Goal: Information Seeking & Learning: Learn about a topic

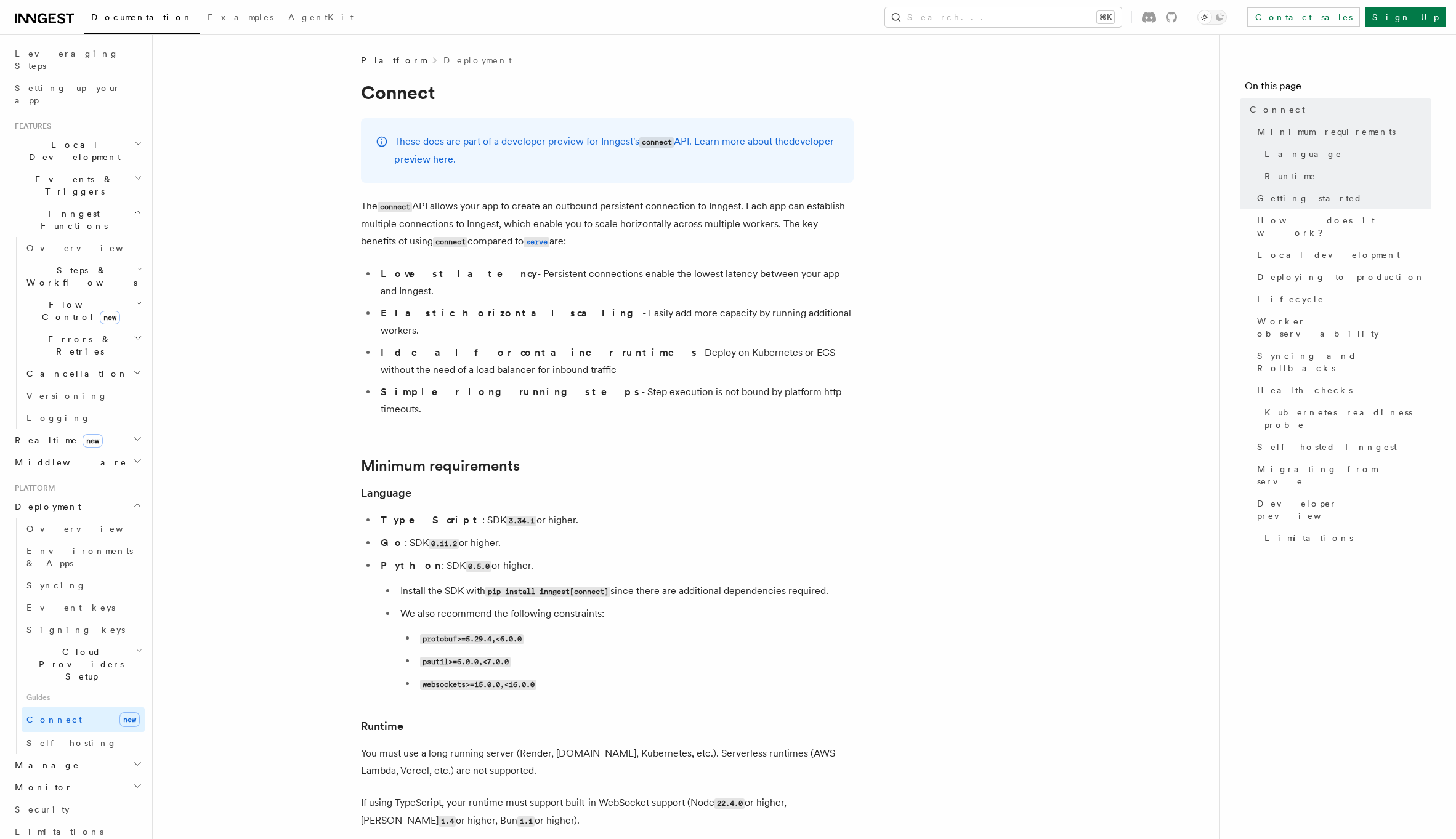
scroll to position [200, 0]
click at [95, 768] on h2 "Monitor" at bounding box center [77, 778] width 135 height 22
click at [67, 745] on h2 "Manage" at bounding box center [77, 756] width 135 height 22
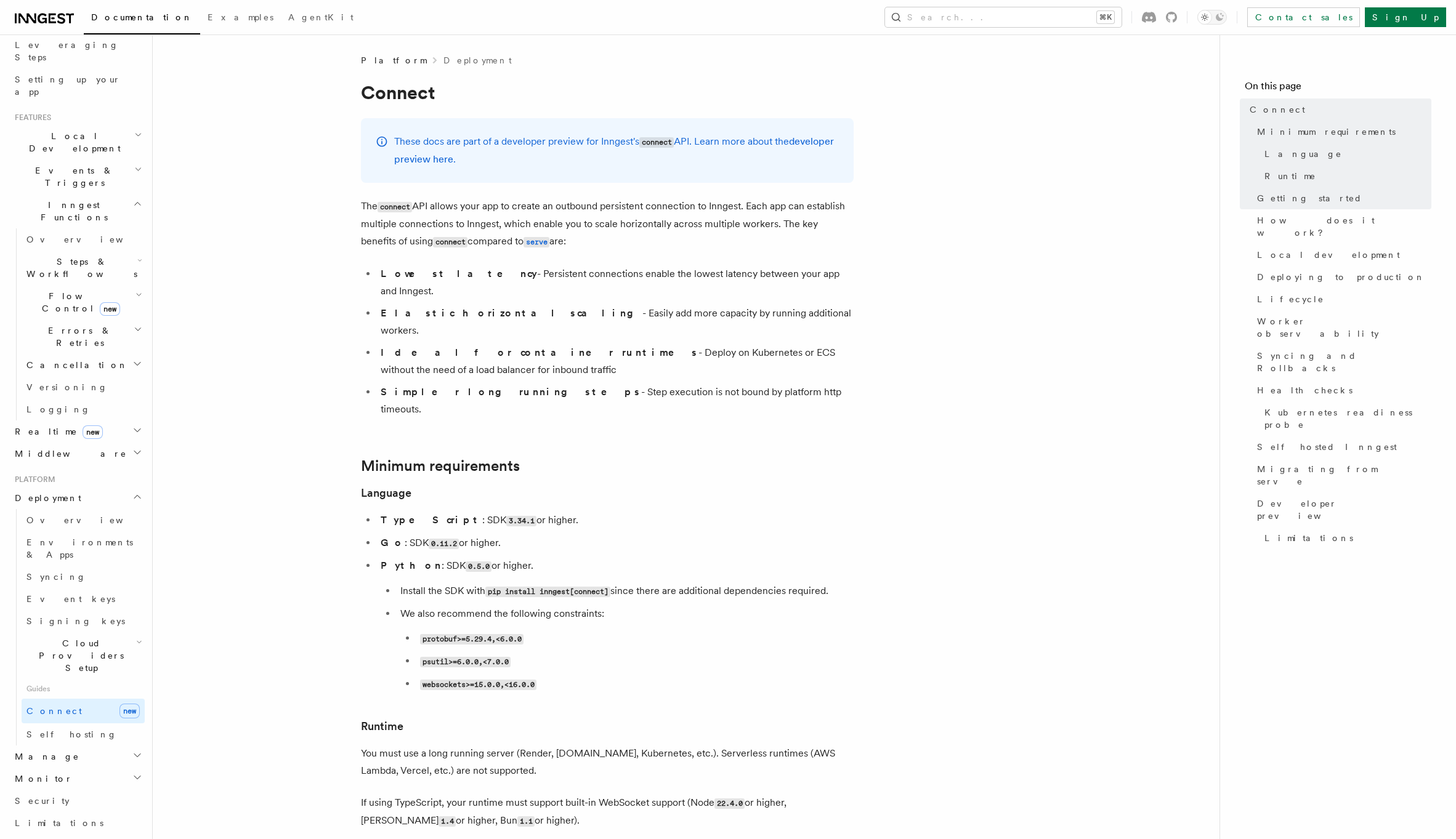
click at [69, 768] on h2 "Monitor" at bounding box center [77, 778] width 135 height 22
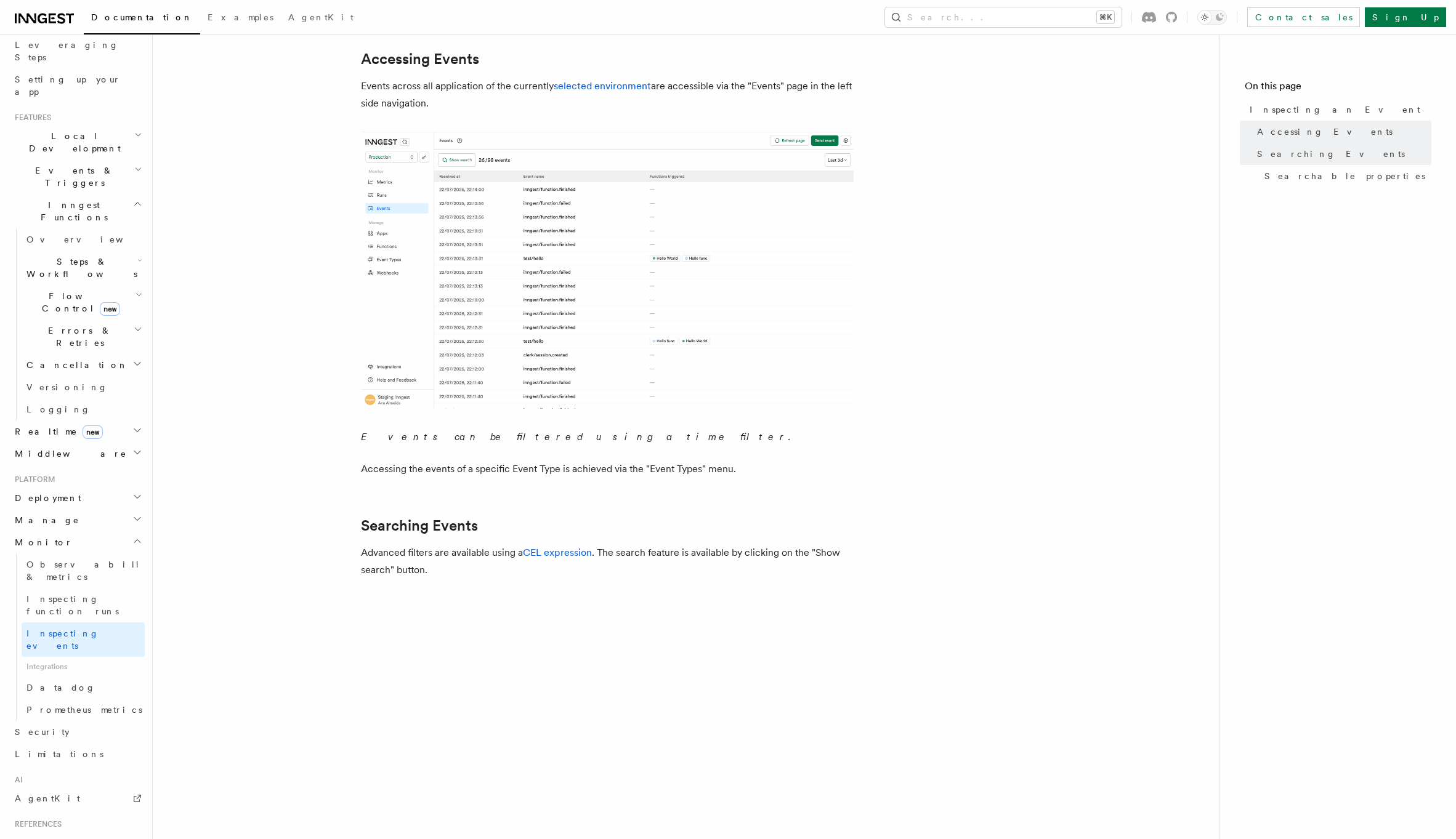
scroll to position [789, 0]
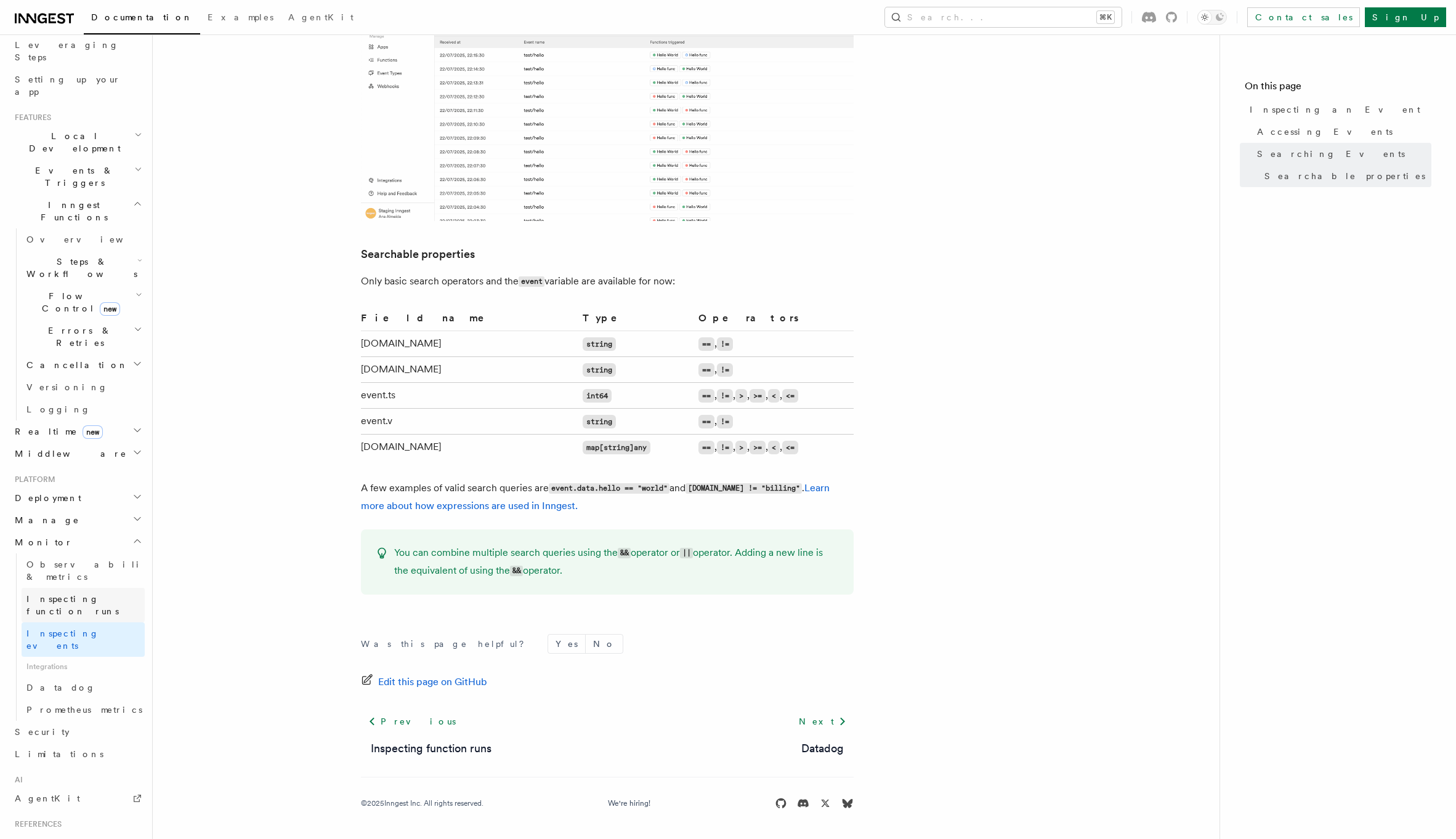
click at [77, 594] on span "Inspecting function runs" at bounding box center [73, 604] width 92 height 22
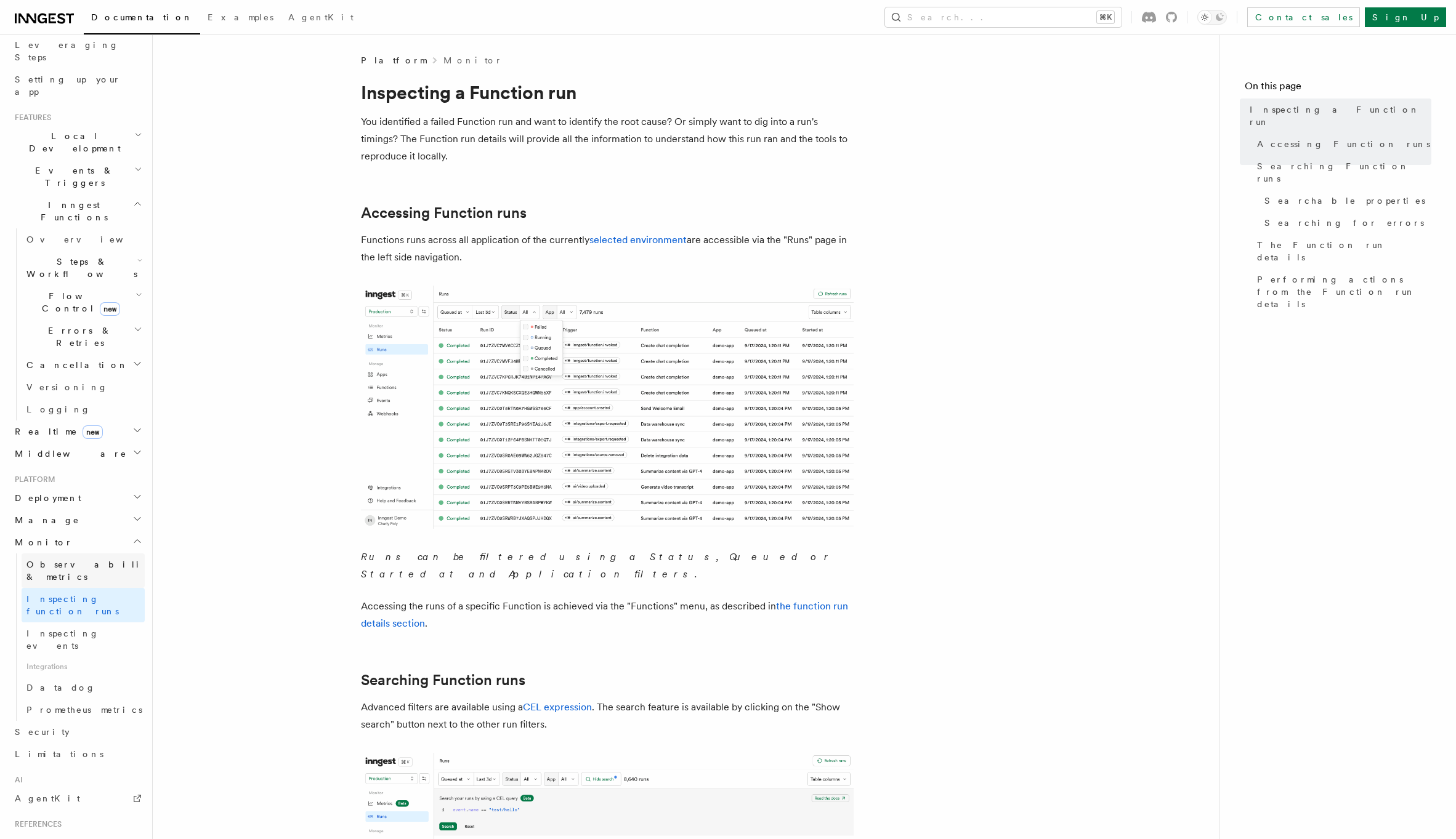
click at [89, 560] on span "Observability & metrics" at bounding box center [90, 570] width 127 height 22
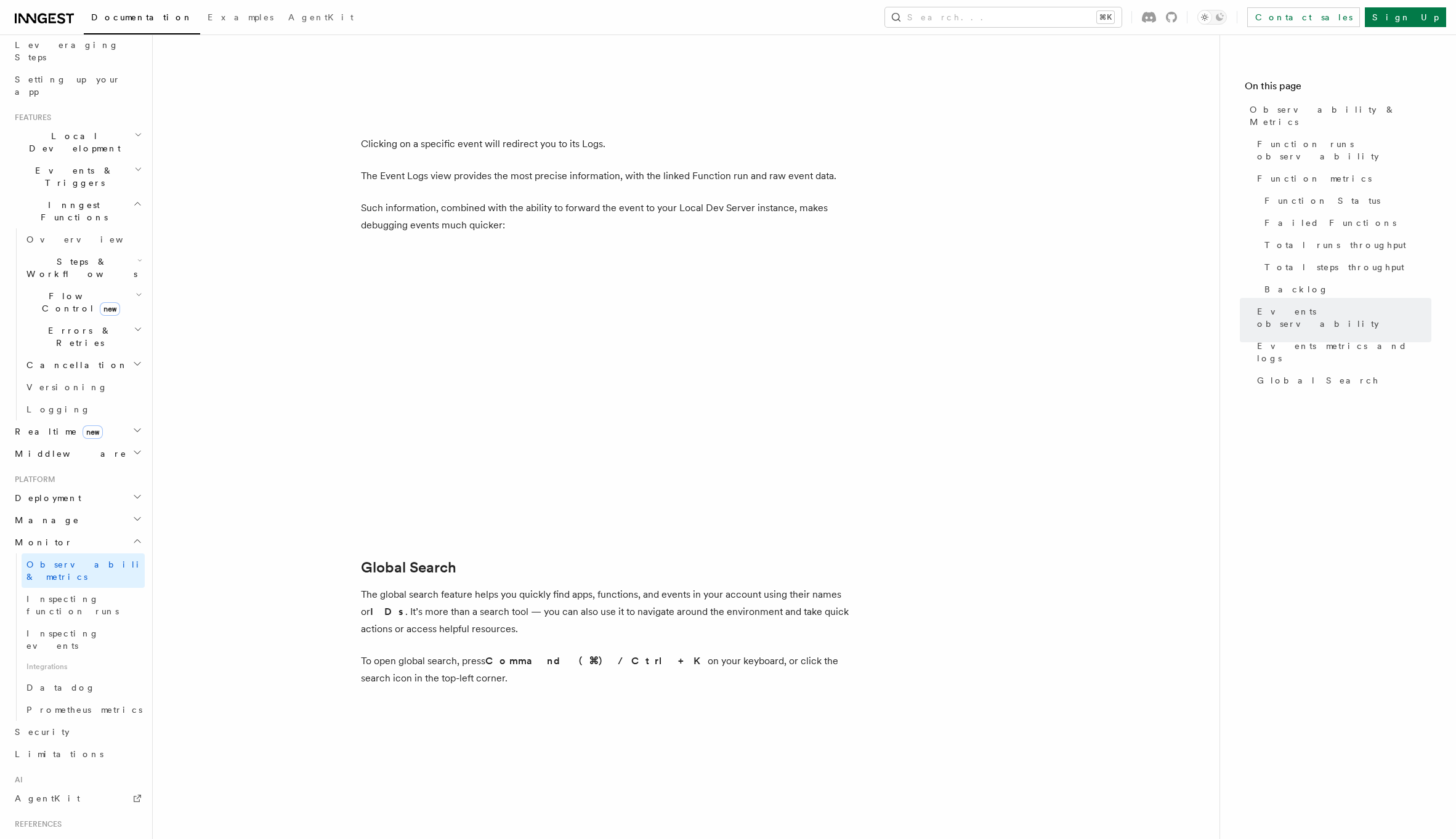
scroll to position [3825, 0]
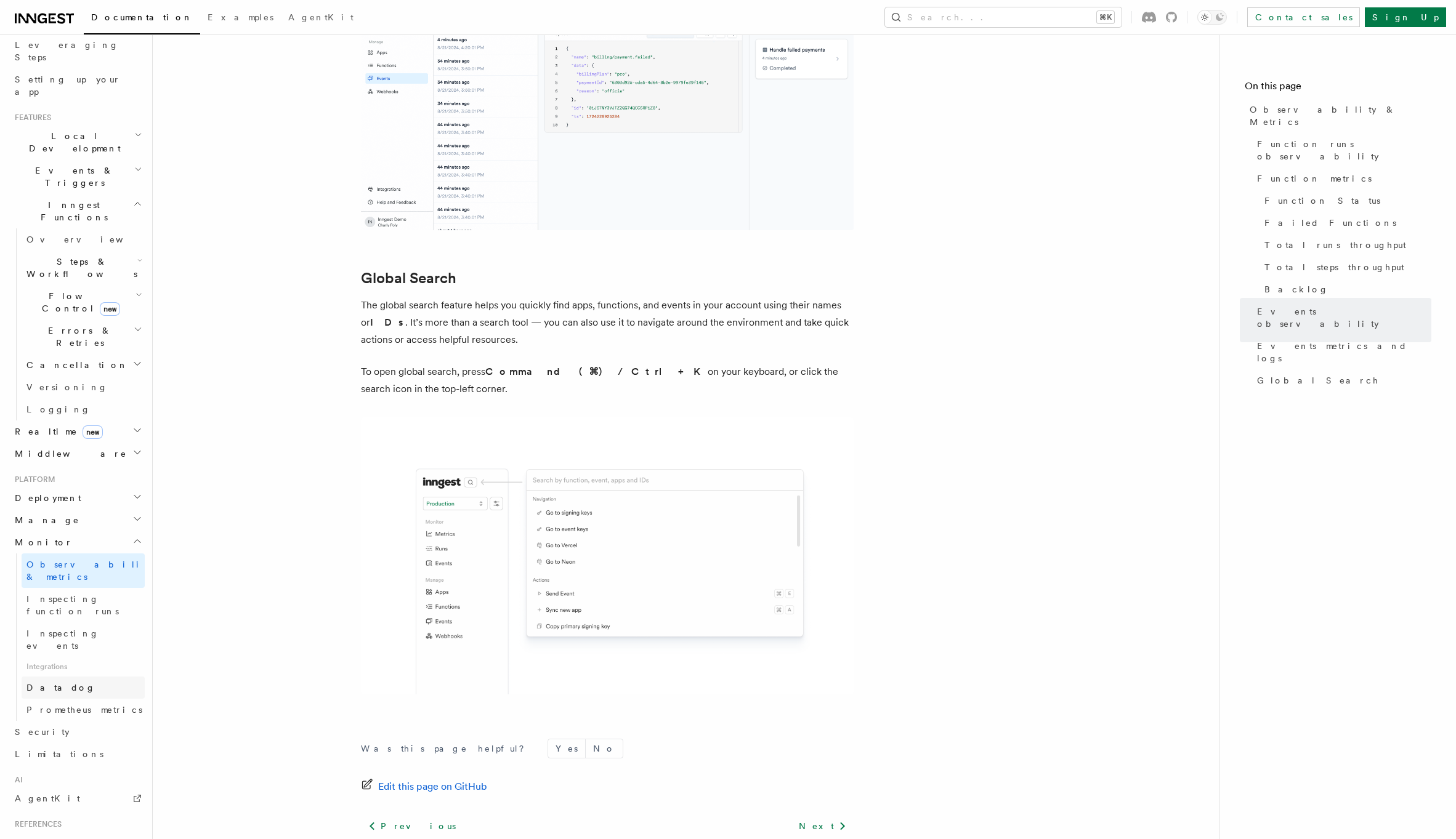
click at [73, 676] on link "Datadog" at bounding box center [83, 687] width 123 height 22
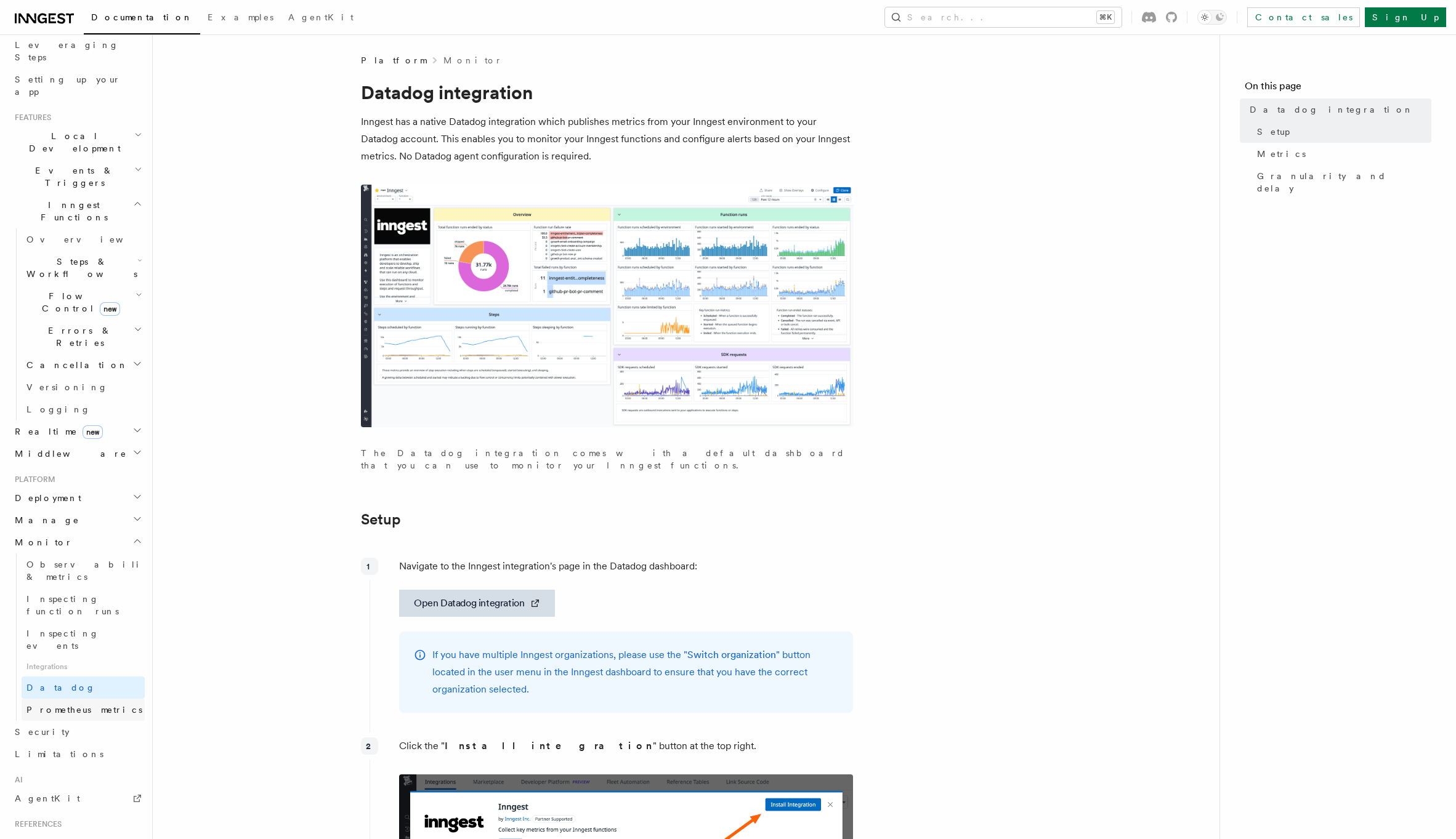
click at [72, 705] on span "Prometheus metrics" at bounding box center [84, 710] width 116 height 10
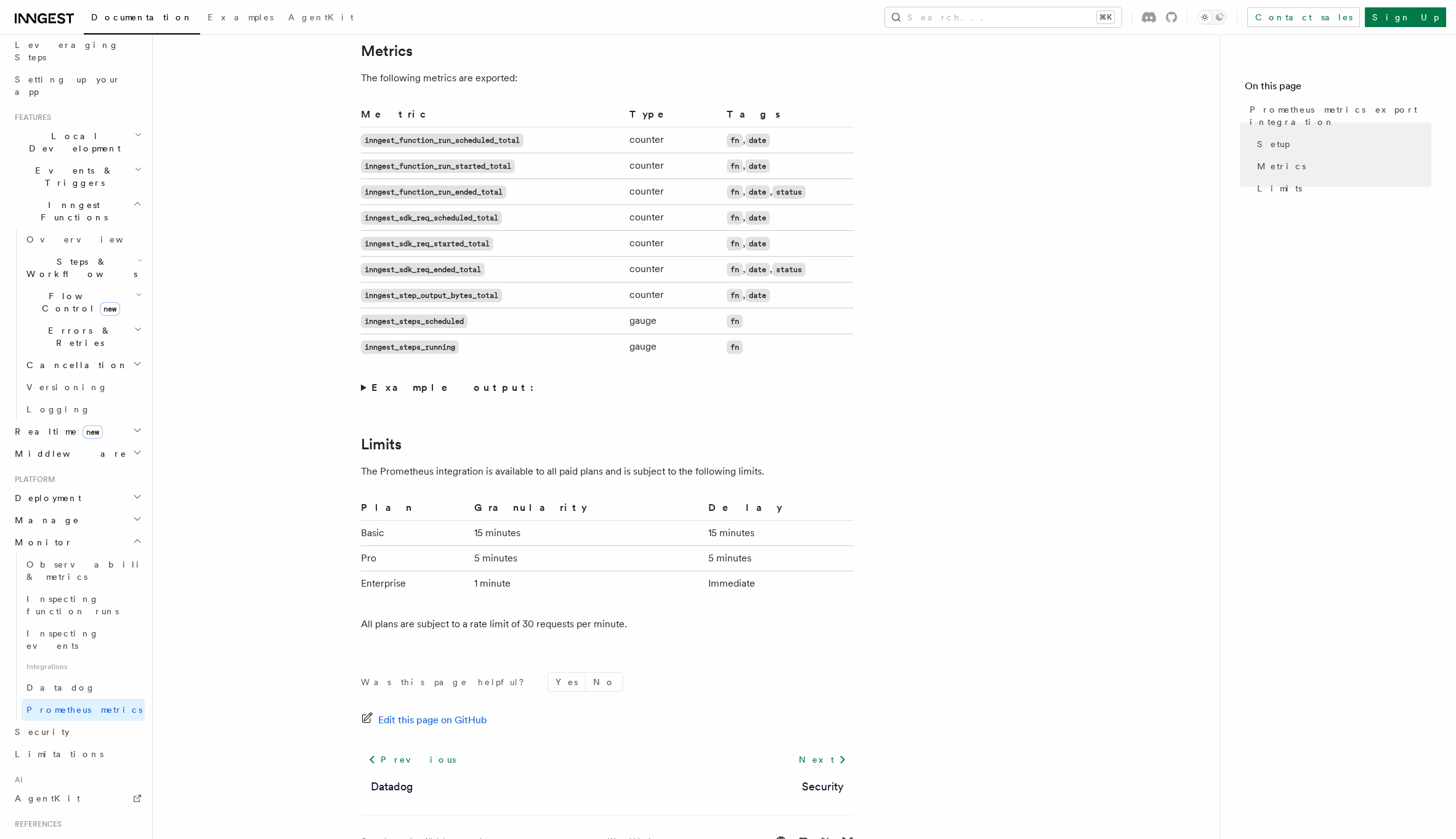
scroll to position [764, 0]
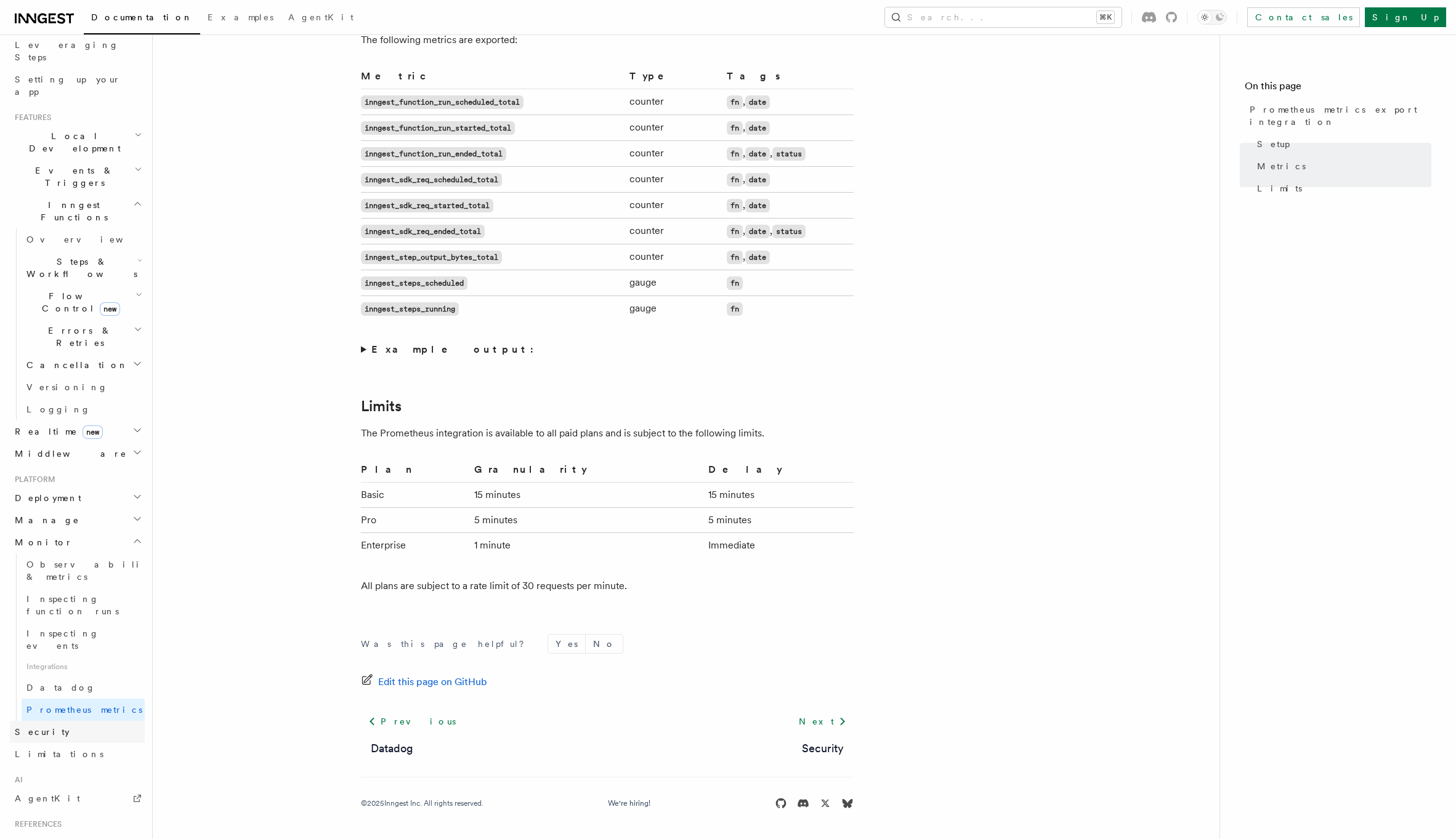
click at [74, 721] on link "Security" at bounding box center [77, 731] width 135 height 22
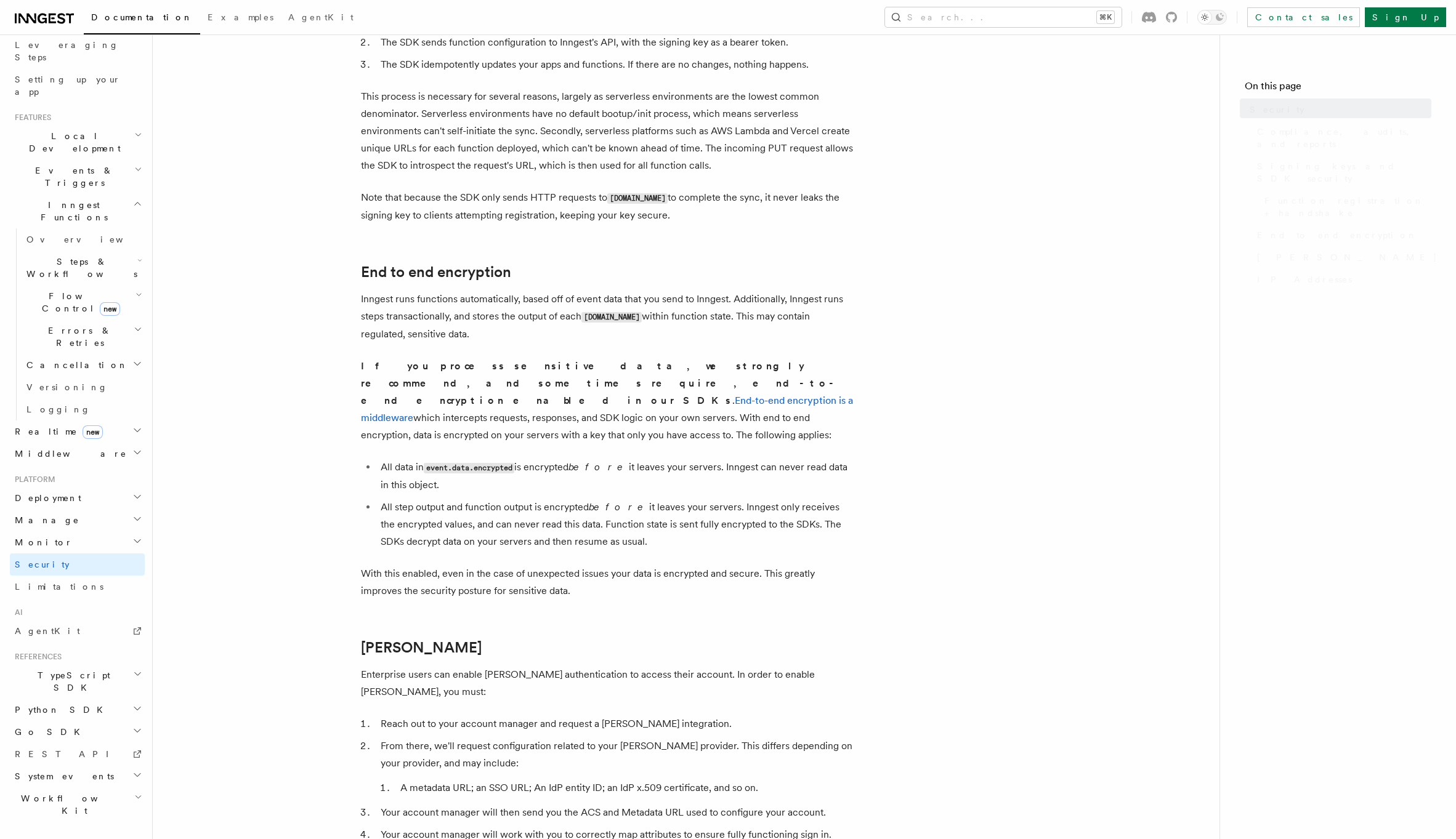
scroll to position [146, 0]
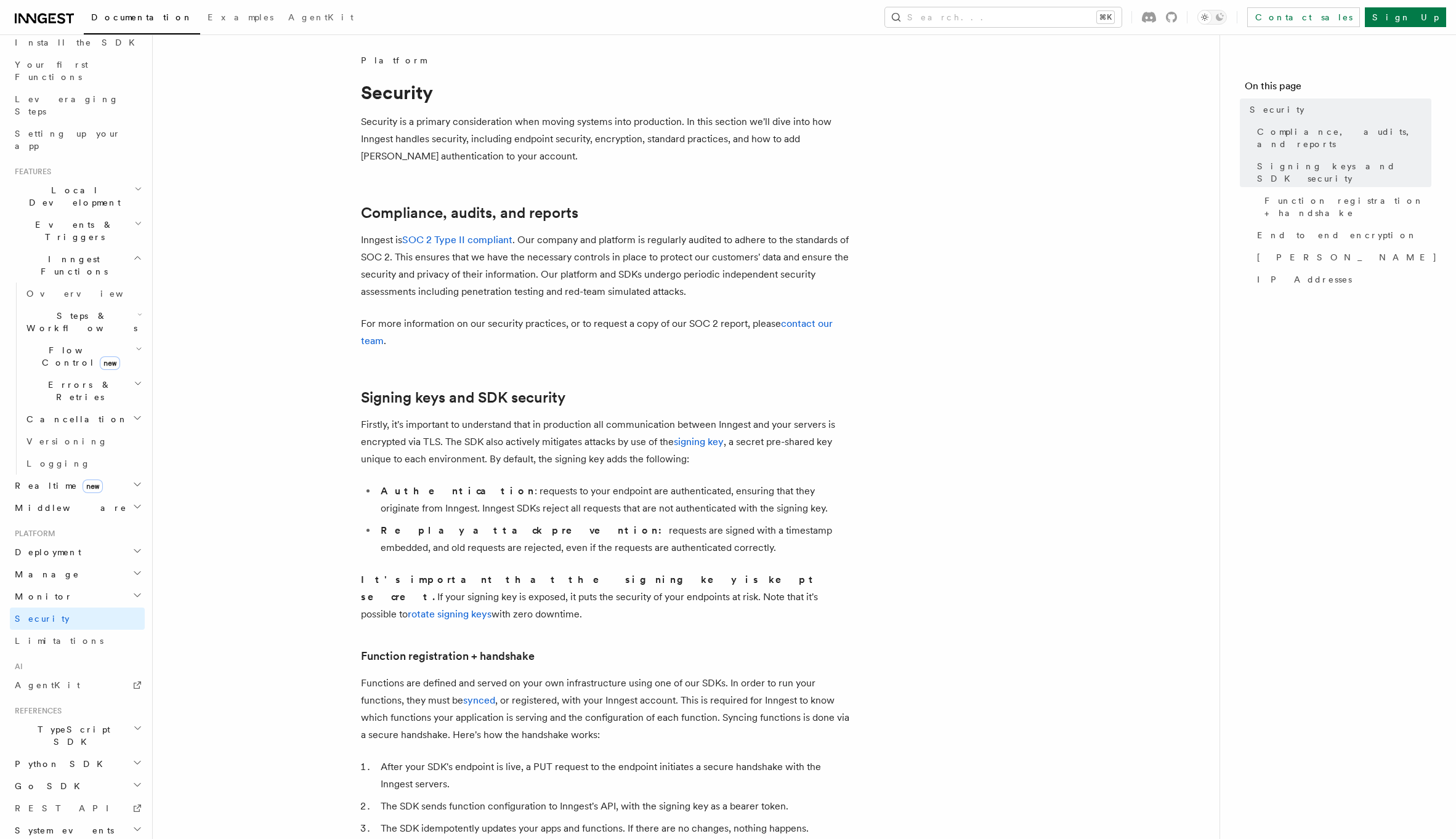
click at [65, 723] on span "TypeScript SDK" at bounding box center [71, 735] width 123 height 24
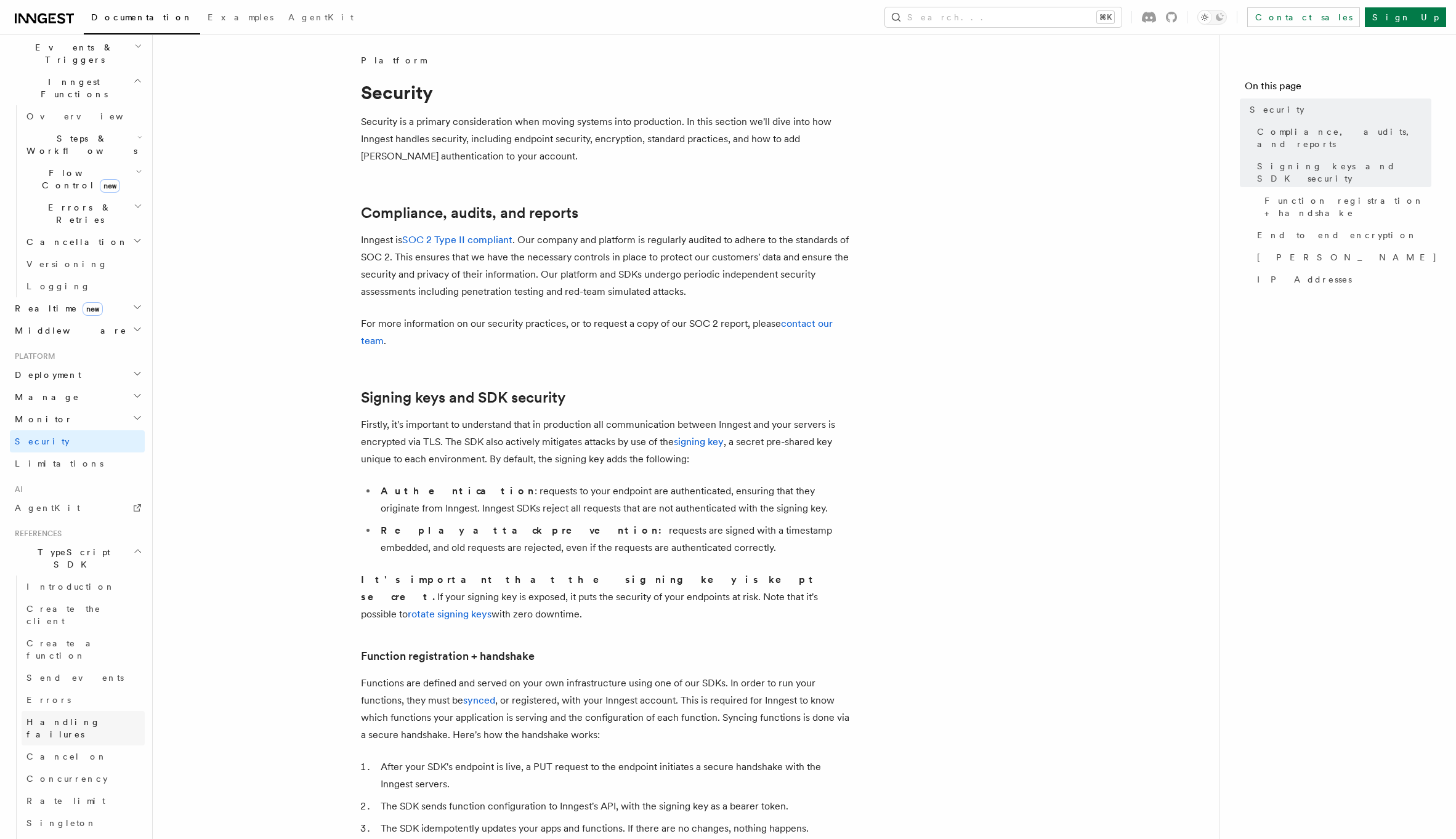
scroll to position [334, 0]
click at [81, 678] on link "Errors" at bounding box center [83, 689] width 123 height 22
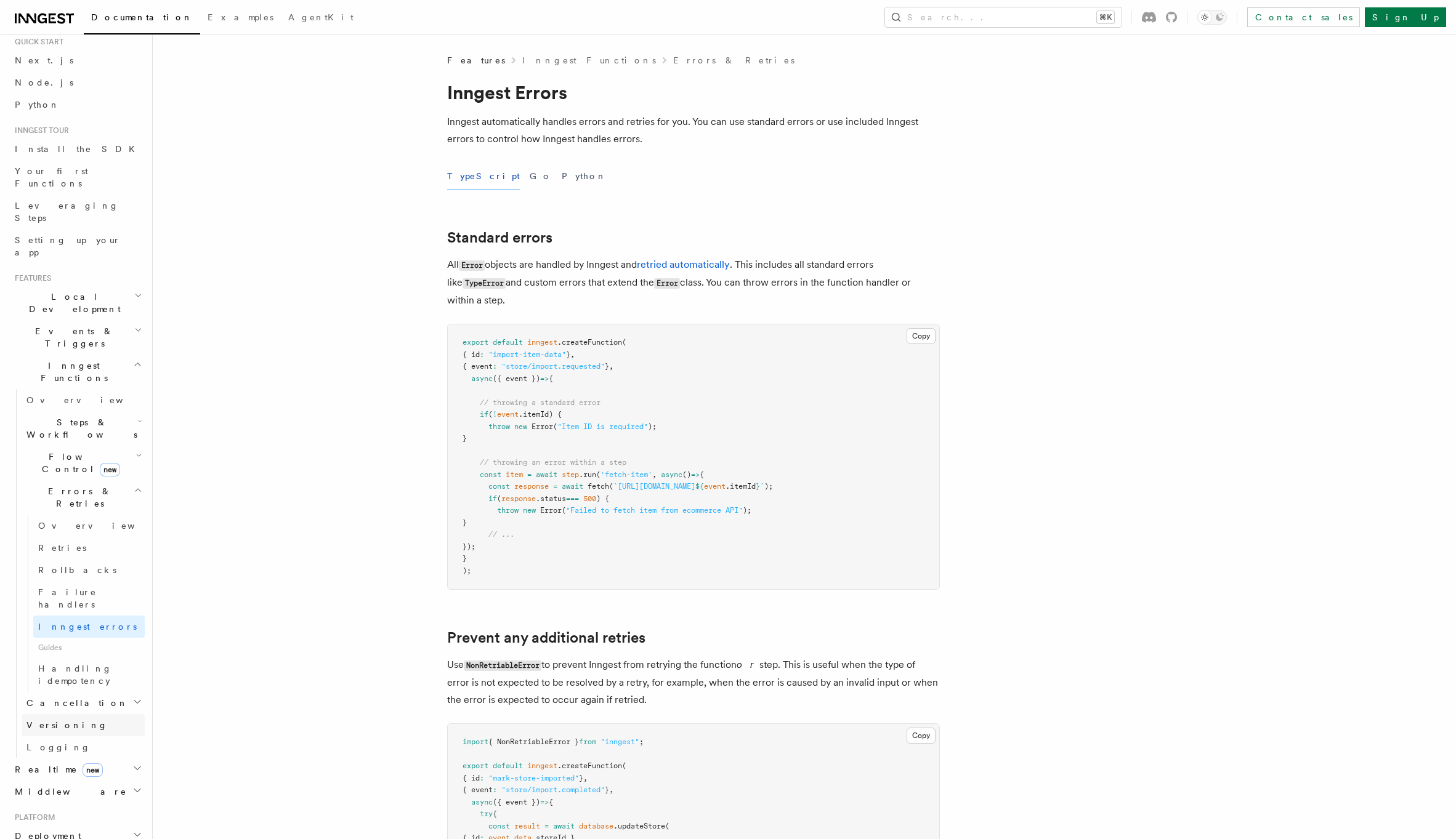
scroll to position [40, 0]
click at [9, 2] on div "Documentation Examples AgentKit Search... ⌘K Contact sales Sign Up" at bounding box center [728, 17] width 1456 height 35
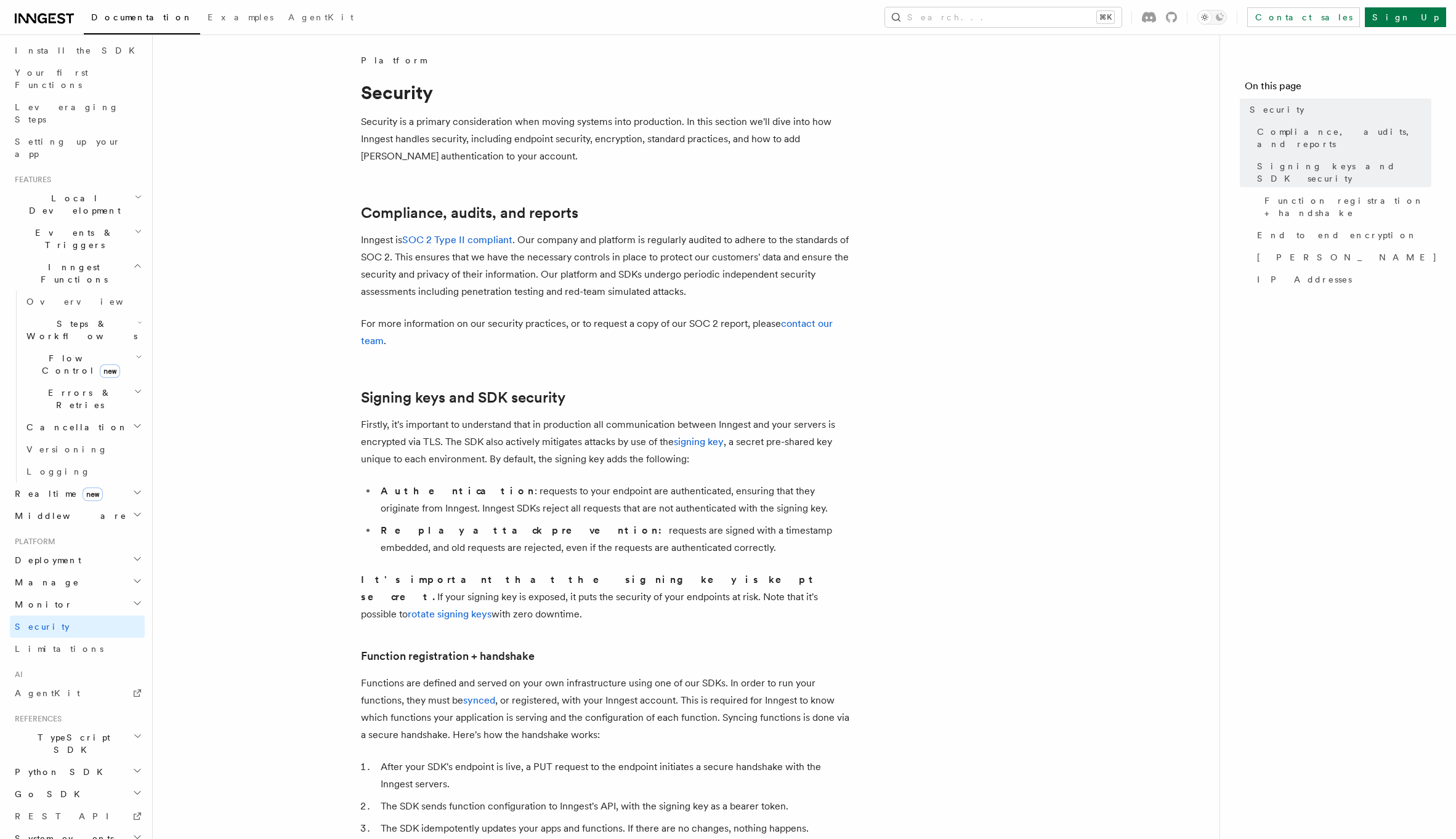
scroll to position [146, 0]
click at [77, 718] on h2 "TypeScript SDK" at bounding box center [77, 735] width 135 height 35
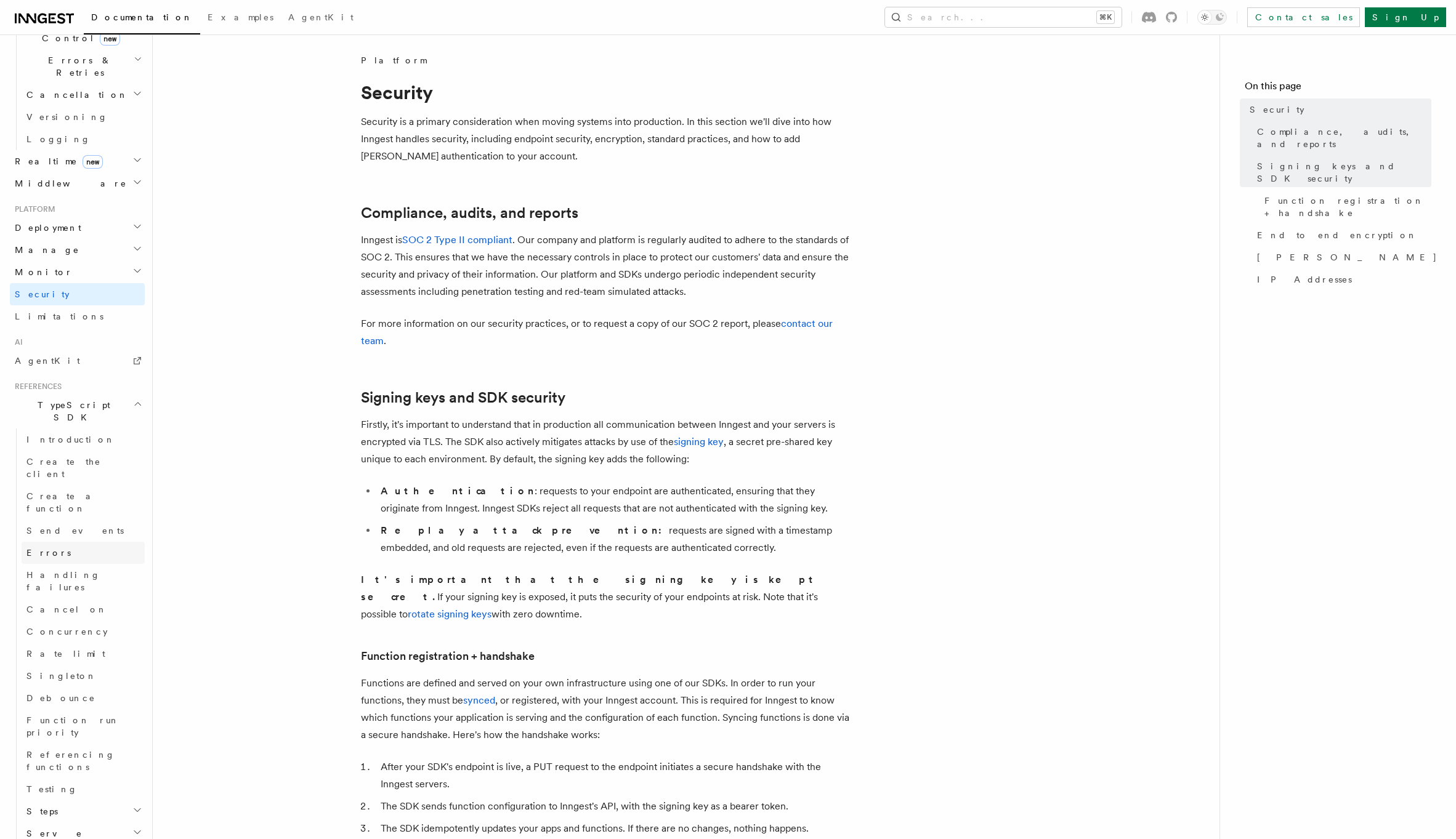
scroll to position [472, 0]
click at [138, 838] on icon "button" at bounding box center [140, 852] width 4 height 10
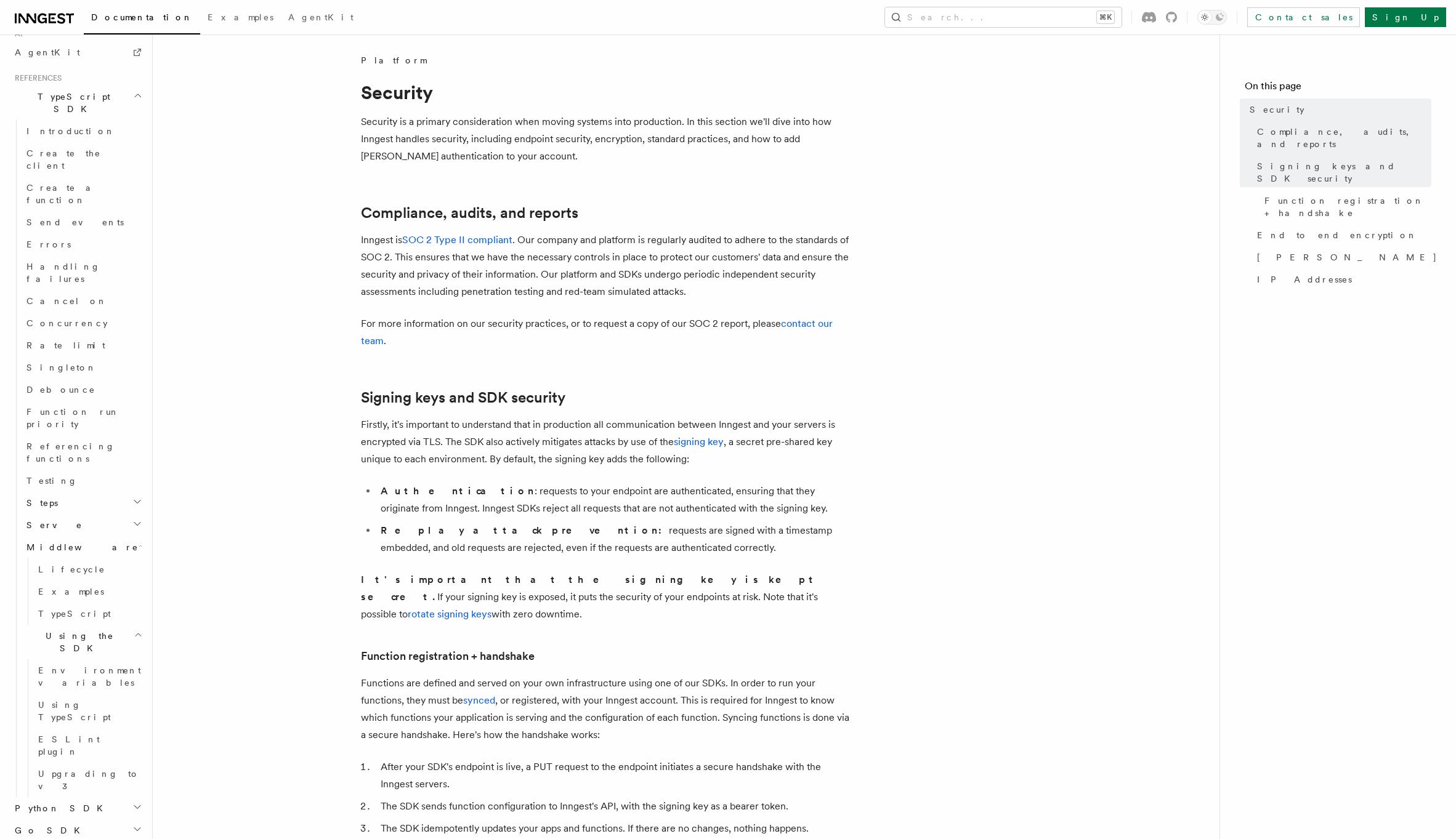
scroll to position [811, 0]
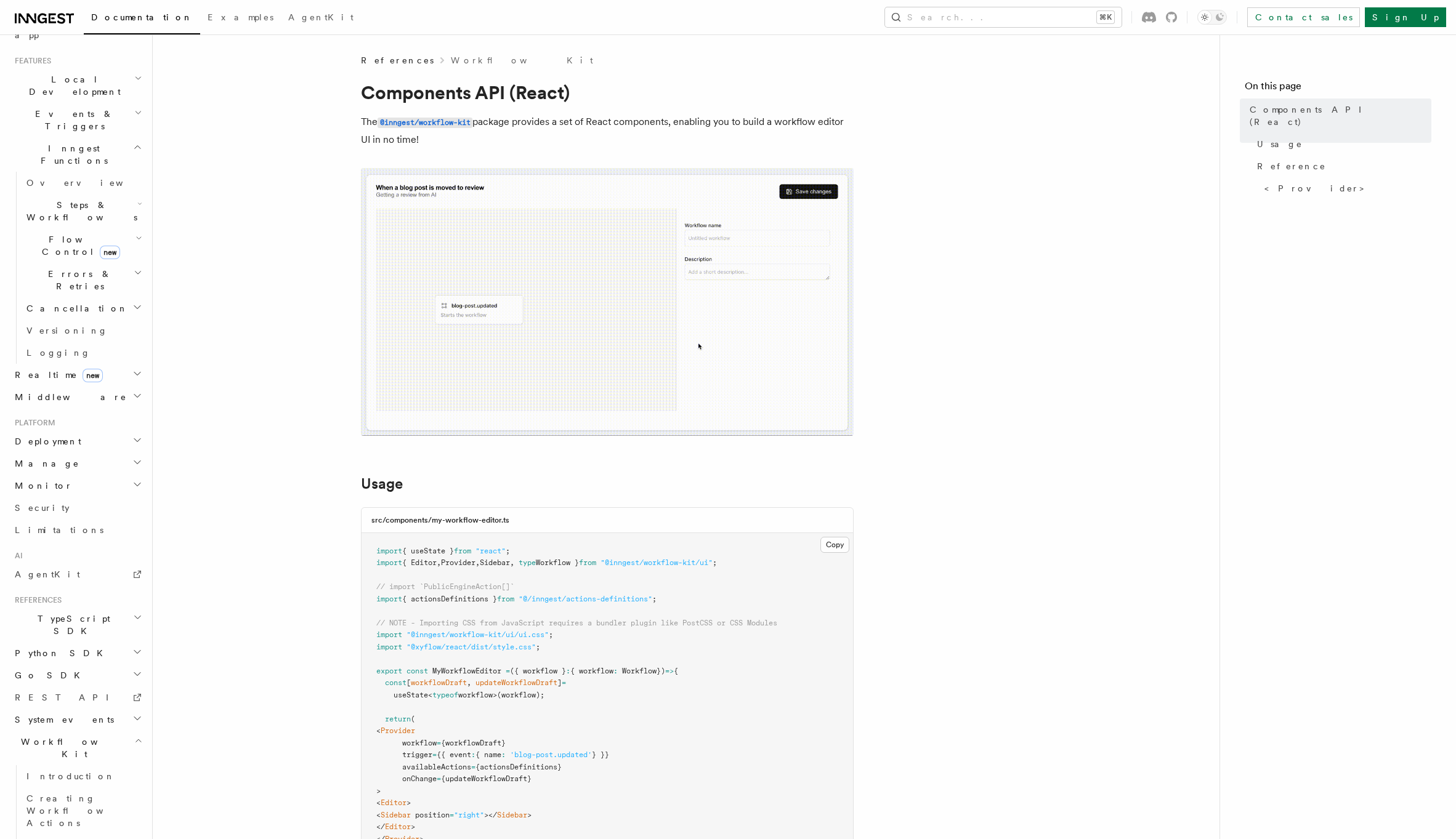
click at [117, 608] on h2 "TypeScript SDK" at bounding box center [77, 625] width 135 height 35
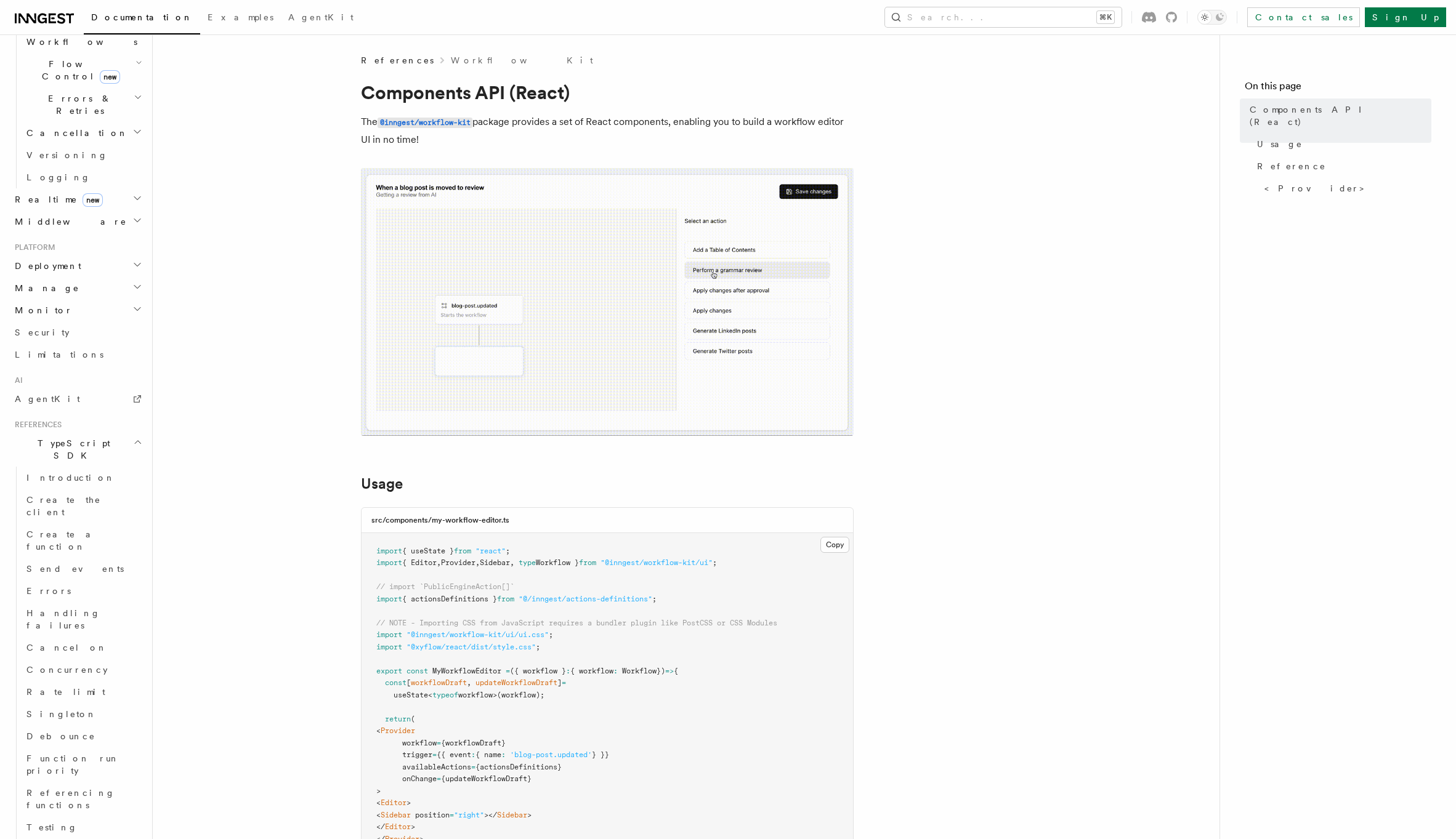
click at [76, 506] on link "Introduction" at bounding box center [83, 517] width 123 height 22
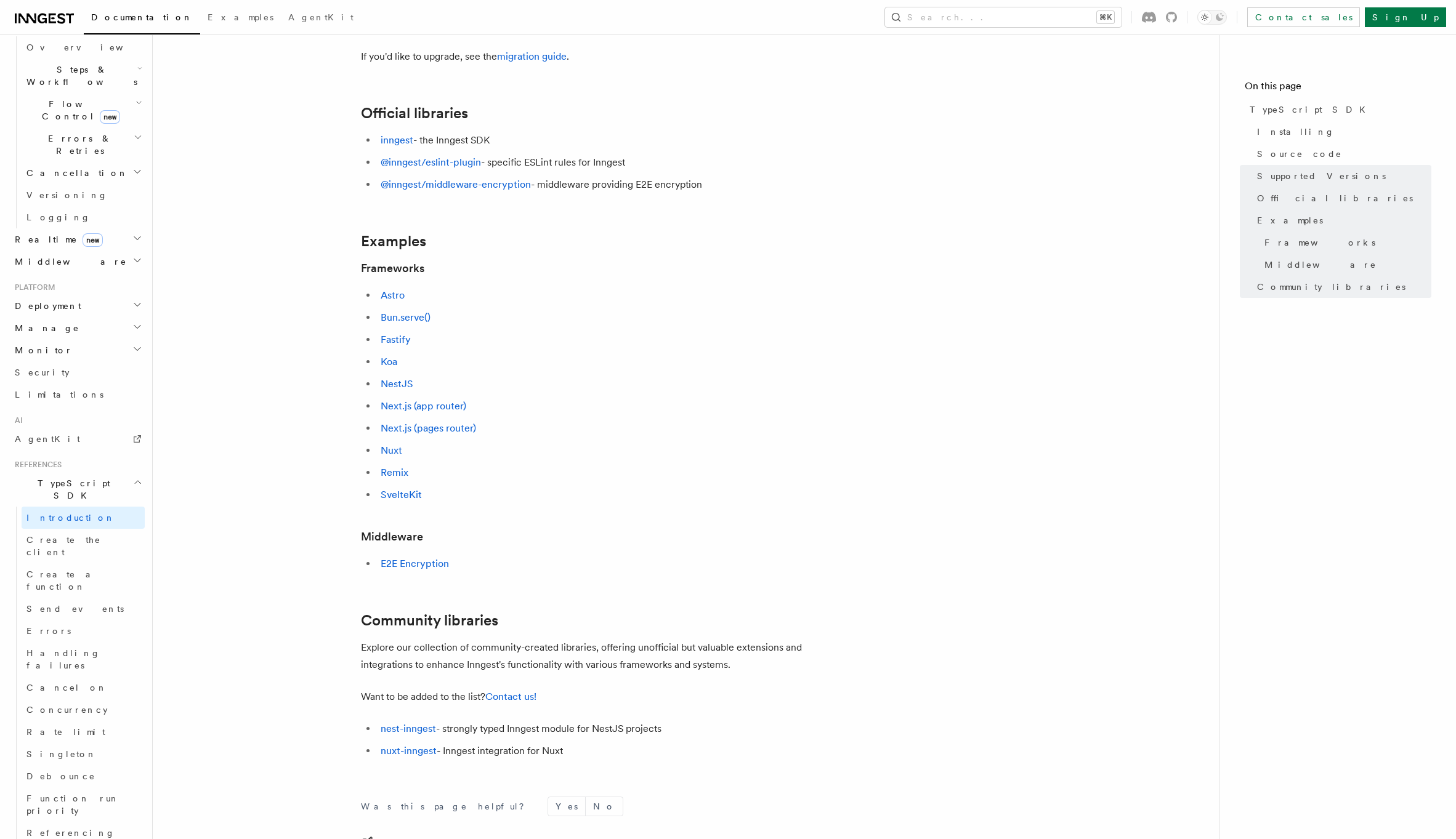
scroll to position [506, 0]
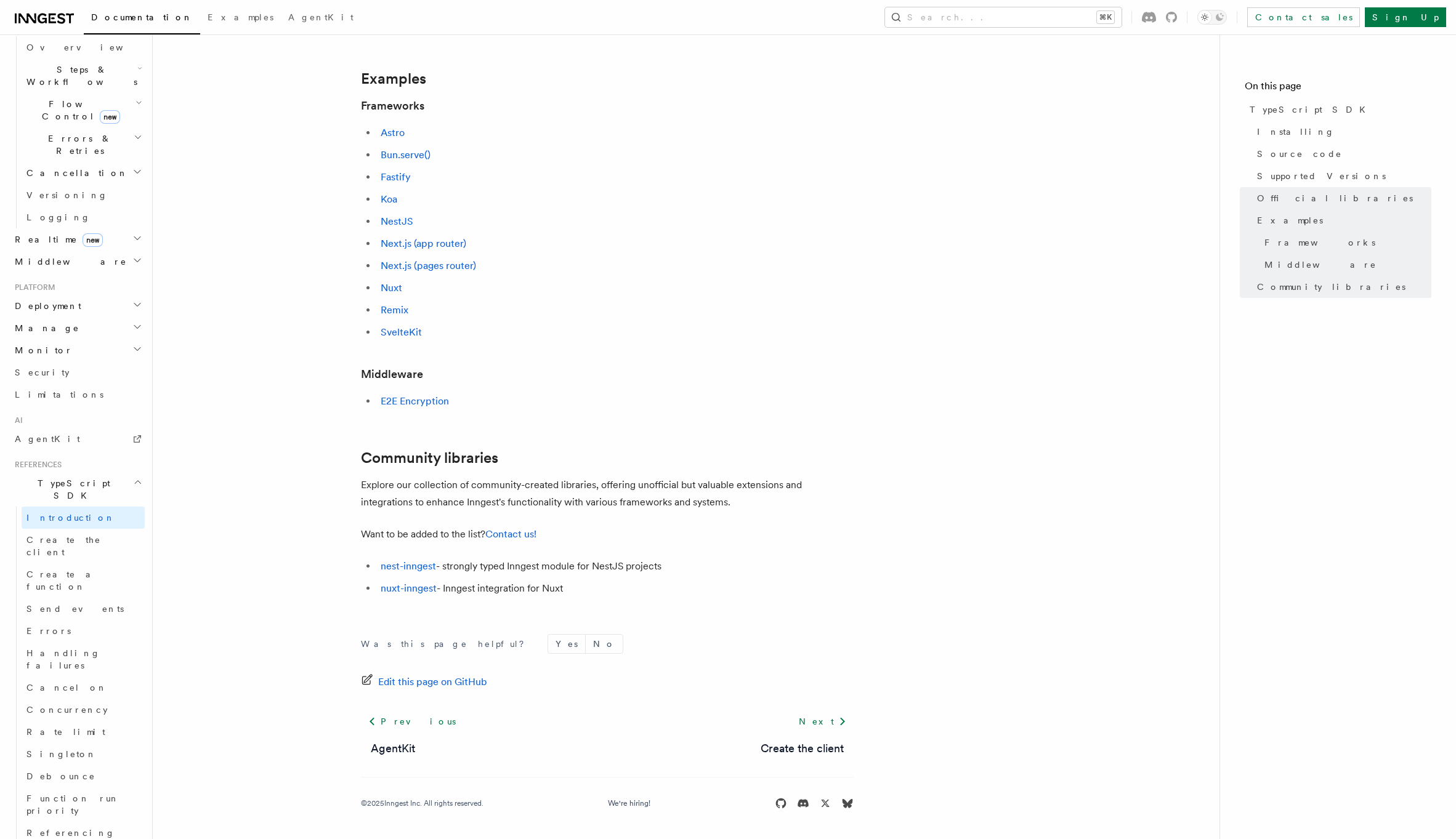
click at [101, 472] on h2 "TypeScript SDK" at bounding box center [77, 489] width 135 height 35
click at [74, 797] on link "REST API" at bounding box center [77, 807] width 135 height 22
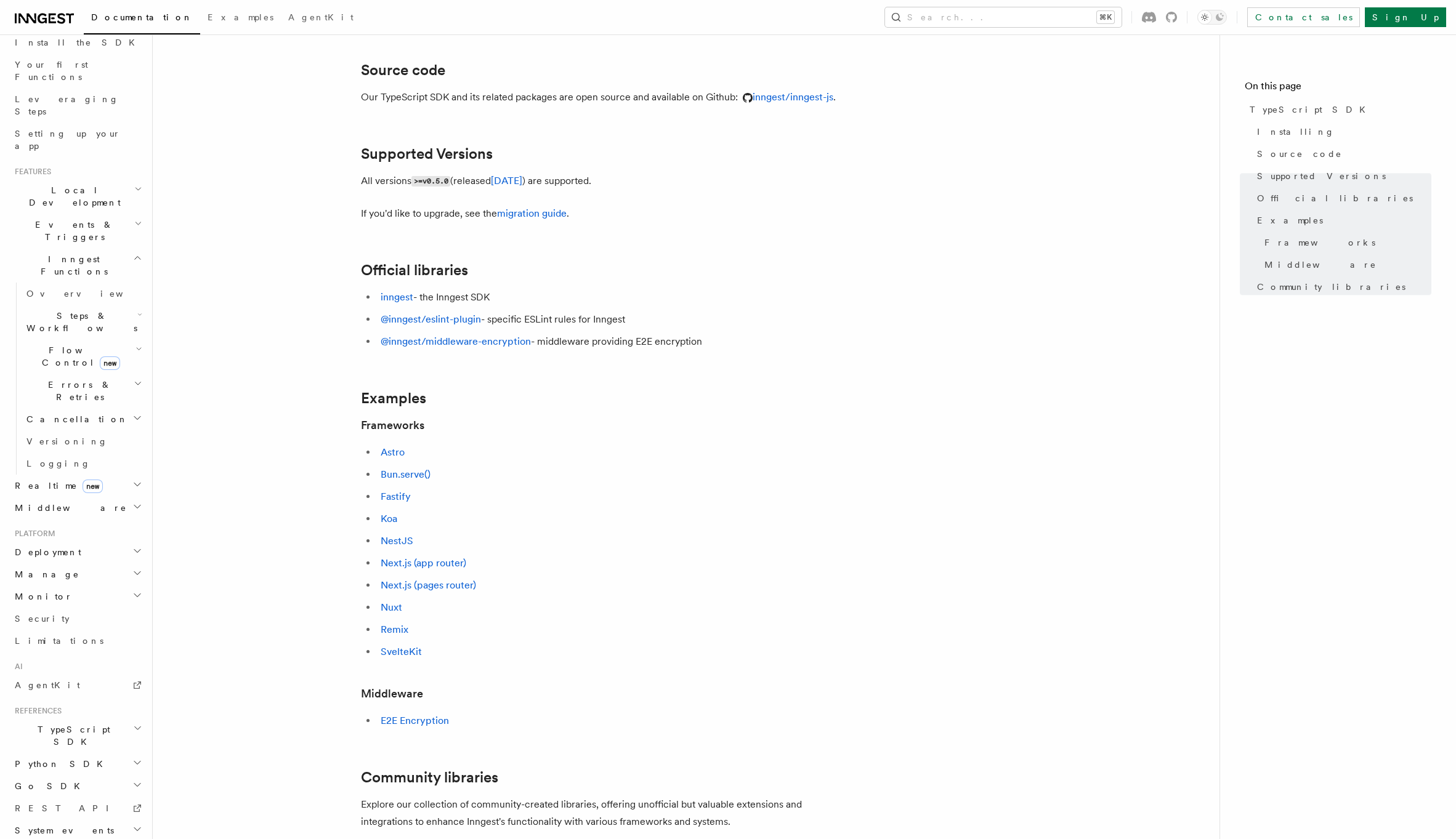
scroll to position [106, 0]
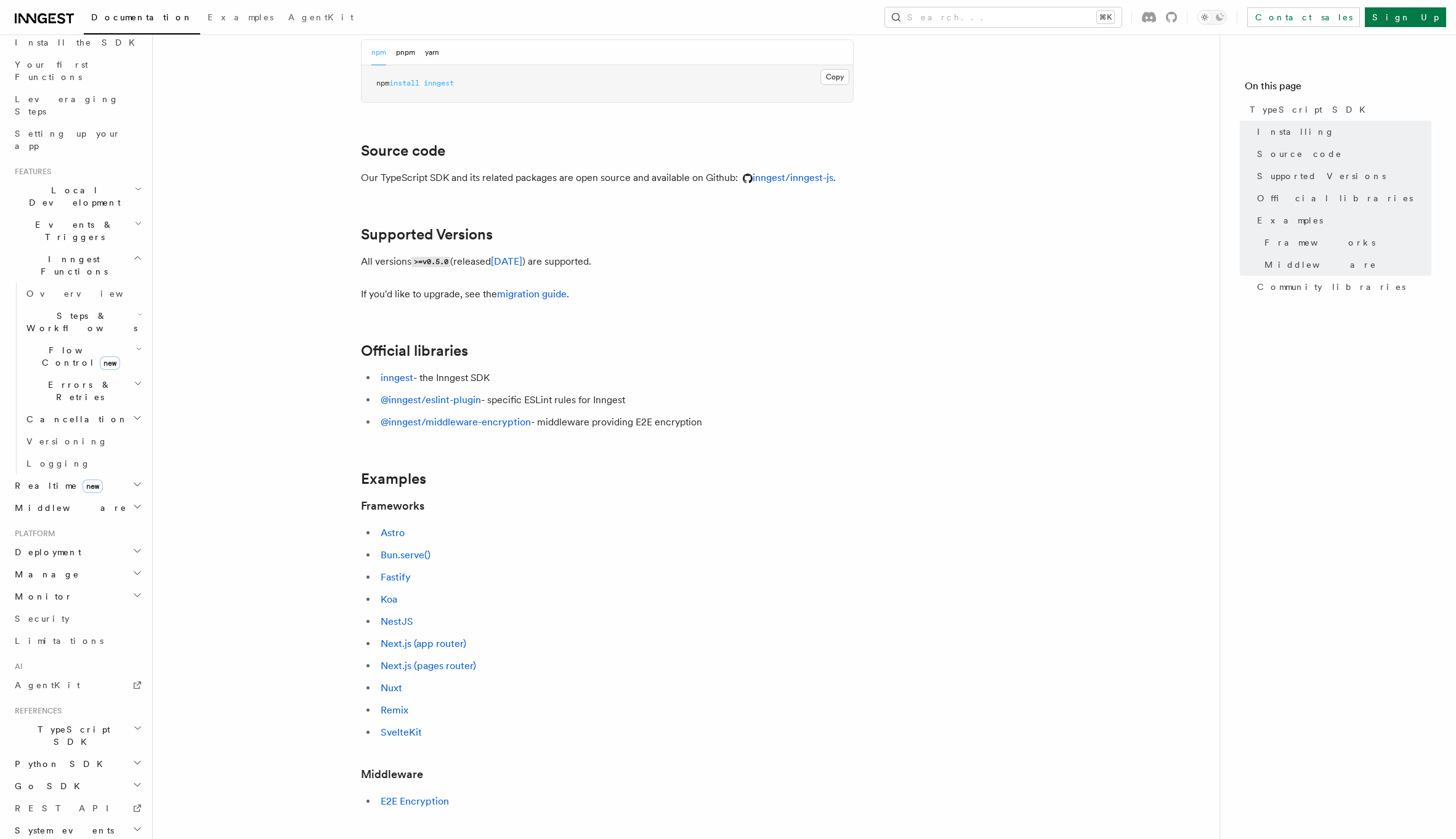
click at [74, 339] on h2 "Flow Control new" at bounding box center [83, 356] width 123 height 35
click at [74, 374] on link "Overview" at bounding box center [89, 384] width 112 height 22
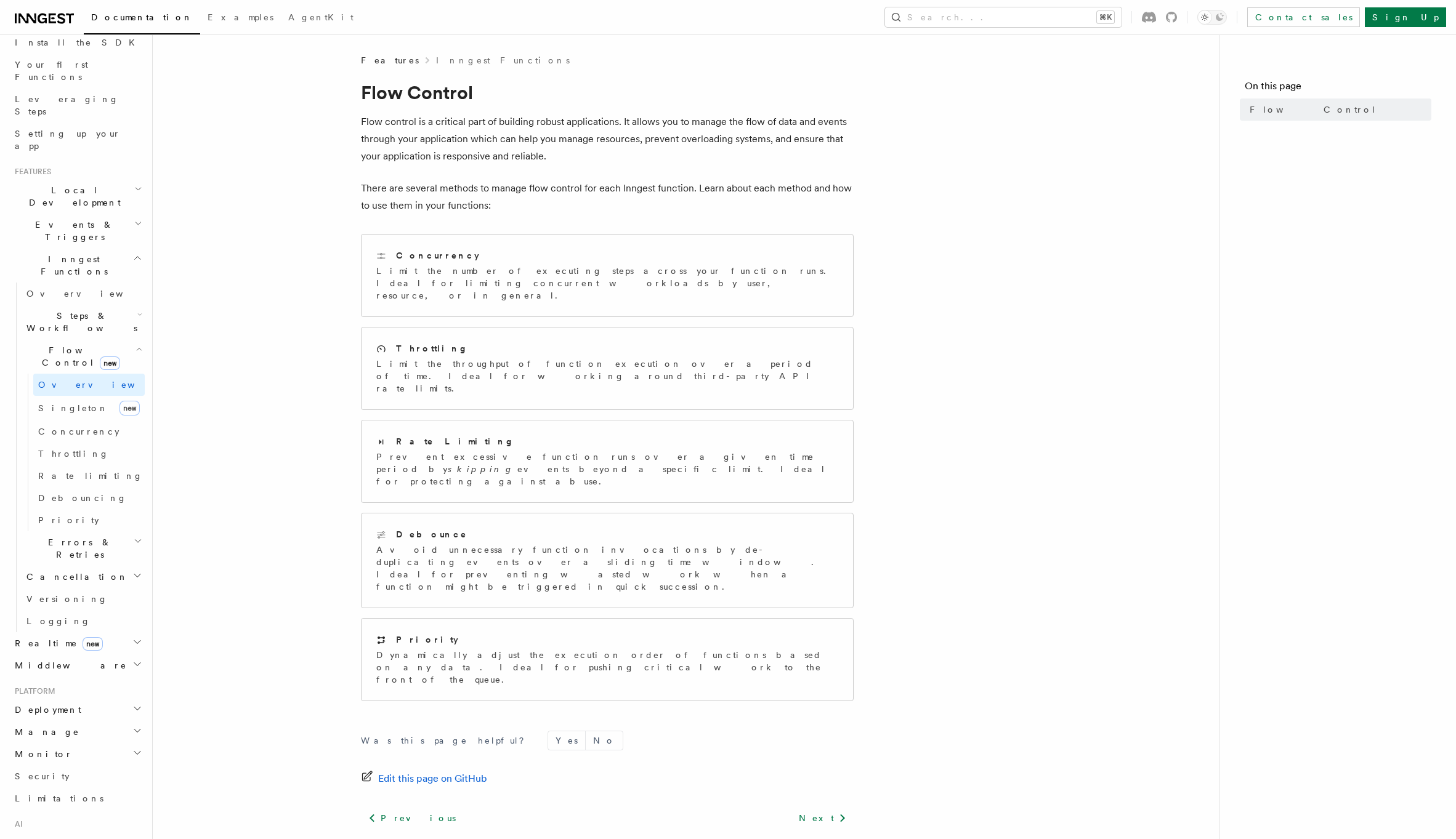
scroll to position [303, 0]
